Goal: Contribute content

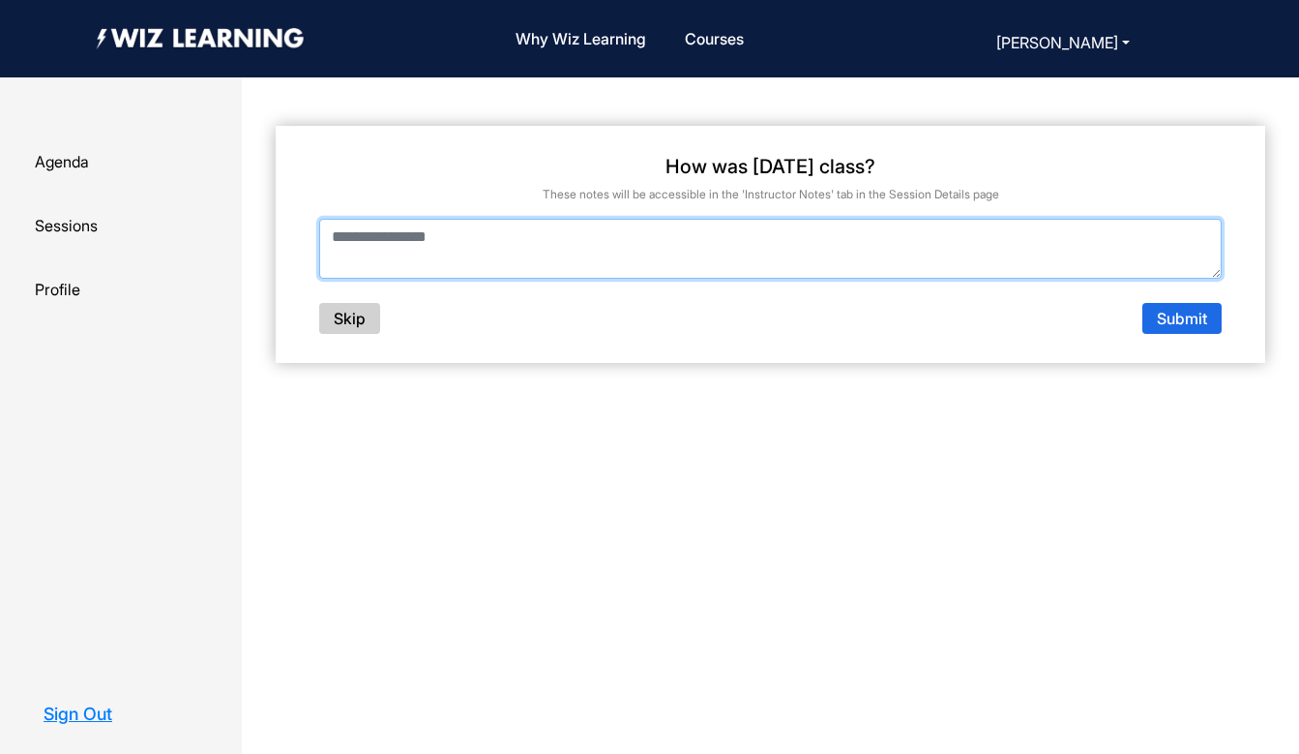
click at [398, 250] on textarea at bounding box center [770, 249] width 903 height 60
click at [373, 237] on textarea "**********" at bounding box center [770, 249] width 903 height 60
type textarea "**********"
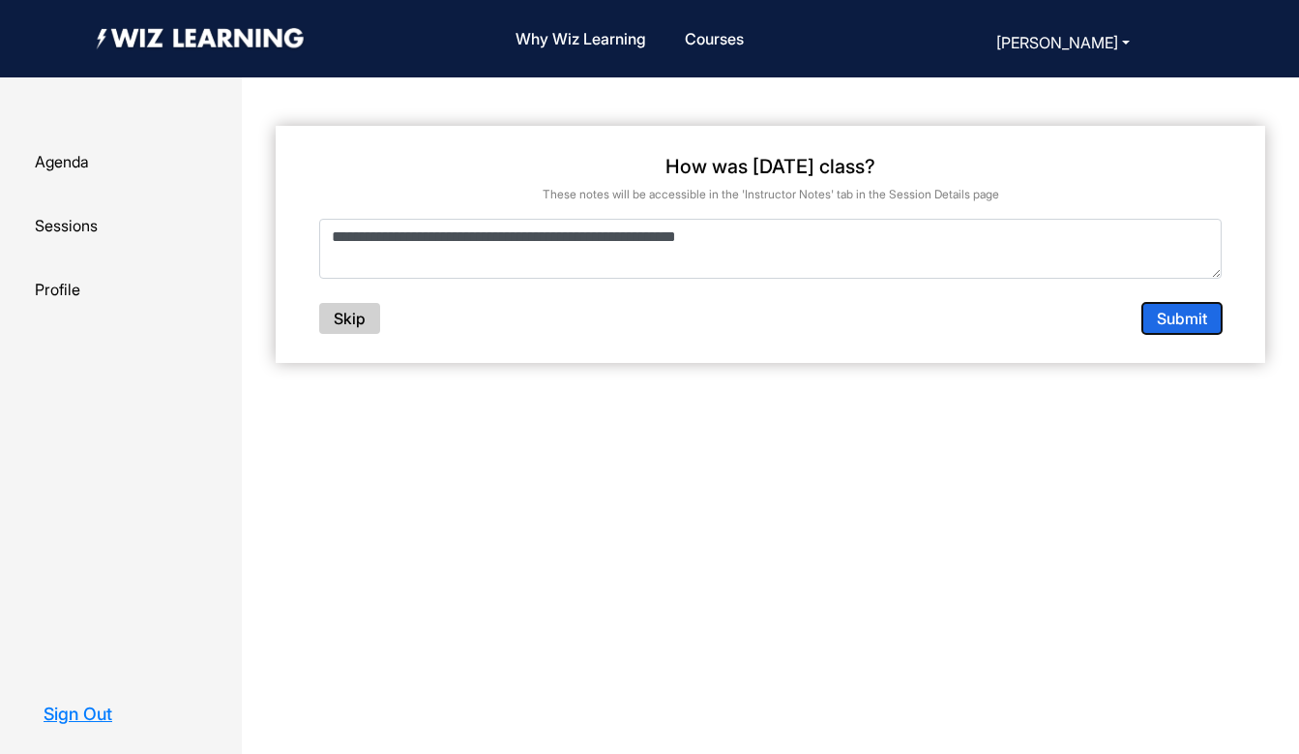
click at [1184, 328] on button "Submit" at bounding box center [1181, 318] width 79 height 31
